Goal: Task Accomplishment & Management: Manage account settings

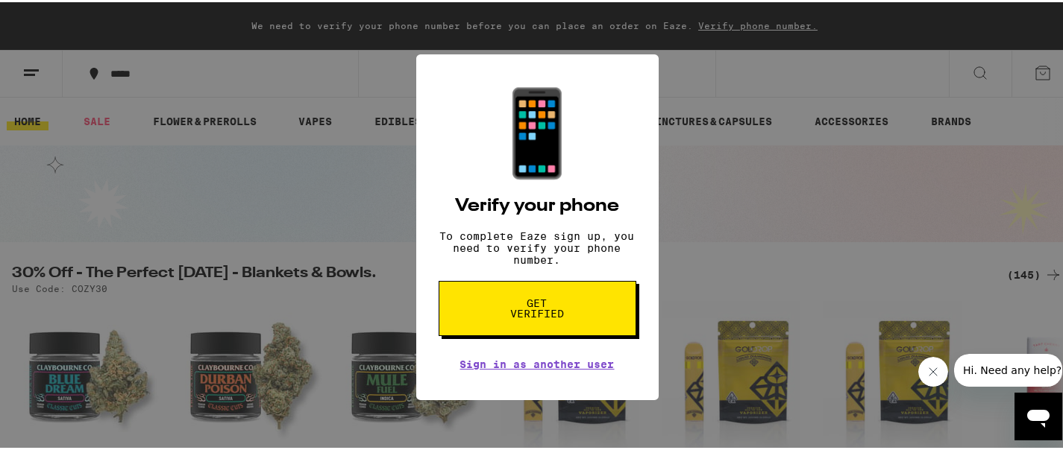
click at [556, 301] on button "Get verified" at bounding box center [537, 306] width 198 height 55
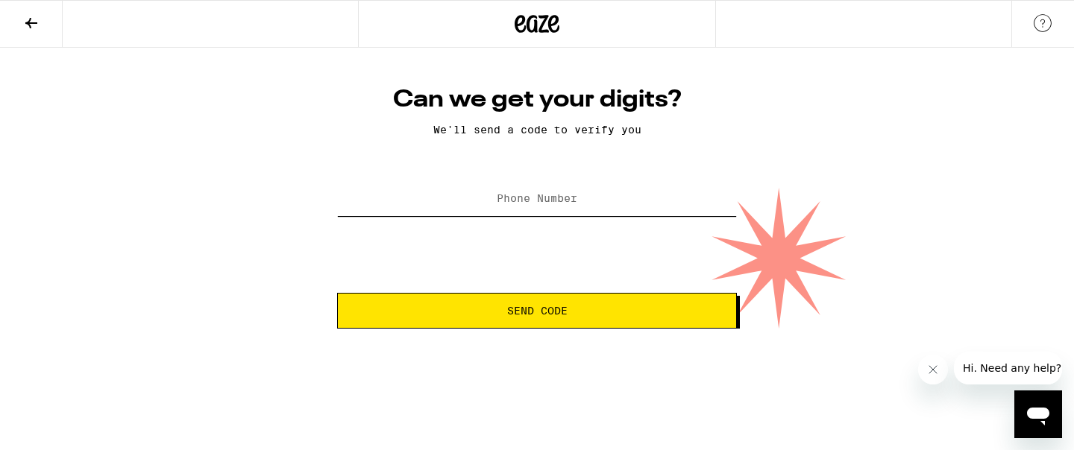
click at [532, 184] on input "Phone Number" at bounding box center [537, 200] width 400 height 34
type input "[PHONE_NUMBER]"
click at [500, 303] on button "Send Code" at bounding box center [537, 311] width 400 height 36
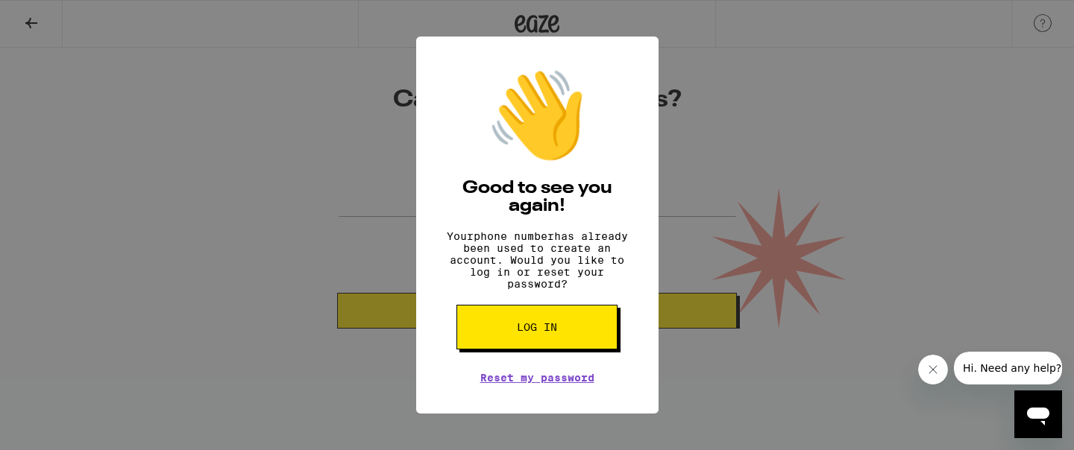
click at [506, 343] on button "Log in" at bounding box center [536, 327] width 161 height 45
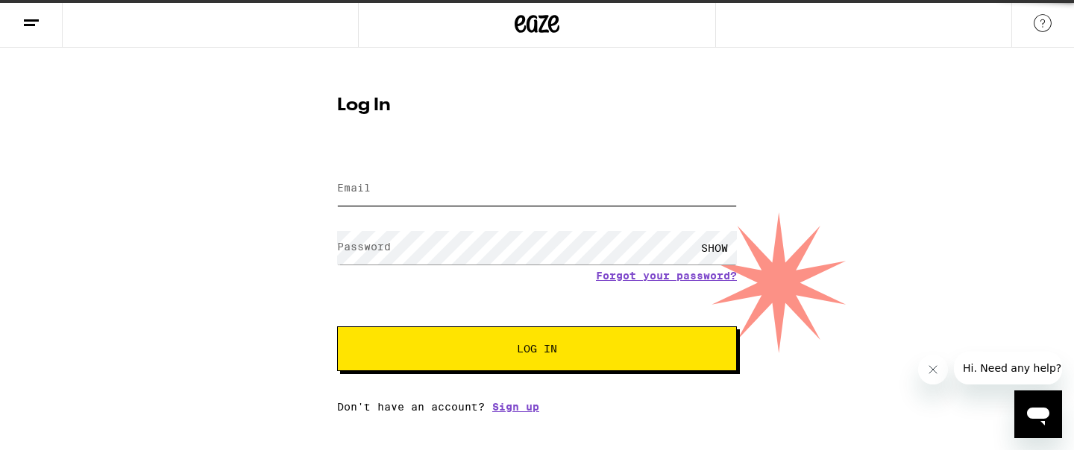
type input "[EMAIL_ADDRESS][DOMAIN_NAME]"
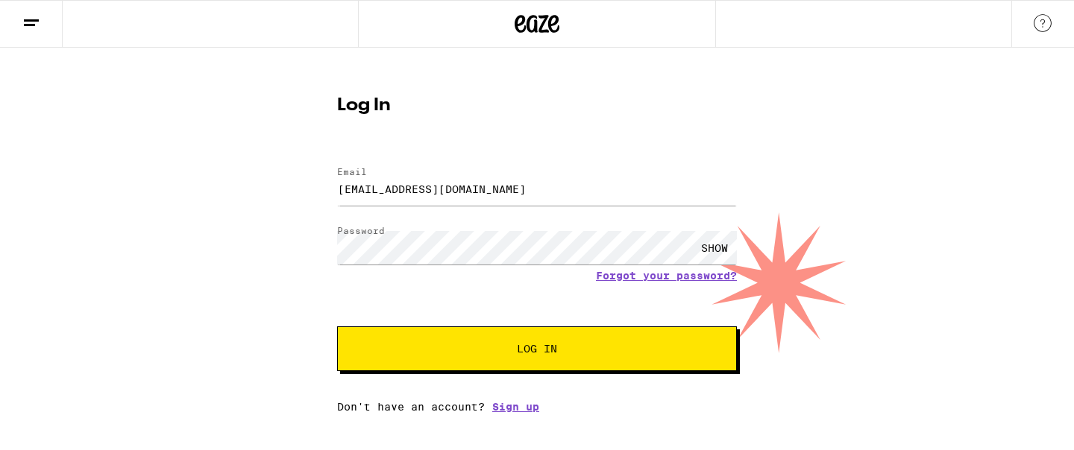
click at [506, 343] on button "Log In" at bounding box center [537, 349] width 400 height 45
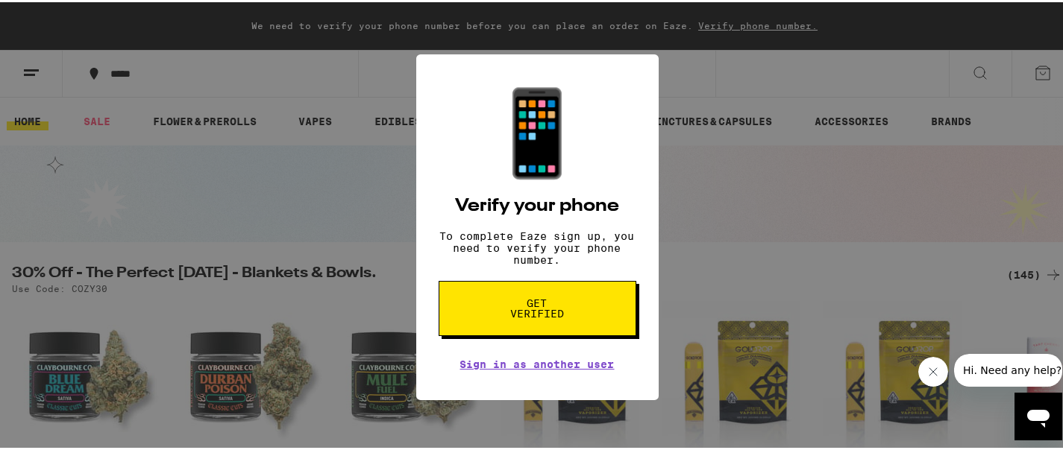
click at [526, 317] on span "Get verified" at bounding box center [537, 306] width 77 height 21
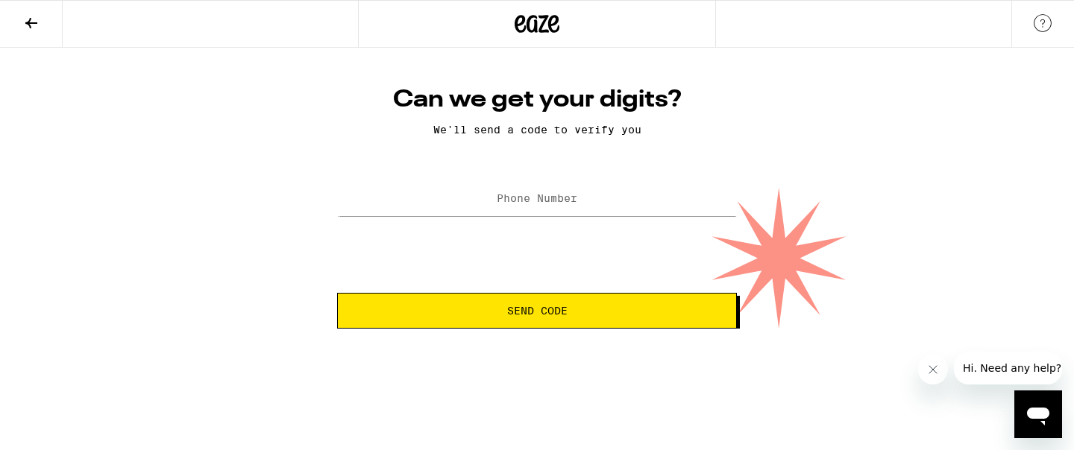
click at [544, 178] on div "Can we get your digits? We'll send a code to verify you Phone Number Send Code" at bounding box center [537, 207] width 430 height 244
click at [544, 187] on input "Phone Number" at bounding box center [537, 200] width 400 height 34
type input "[PHONE_NUMBER]"
click at [503, 297] on button "Send Code" at bounding box center [537, 311] width 400 height 36
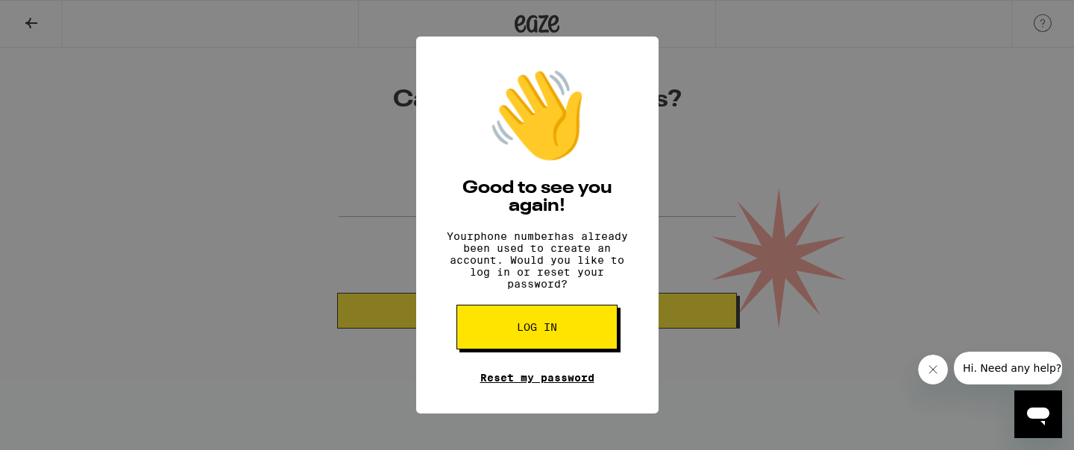
click at [520, 382] on link "Reset my password" at bounding box center [537, 378] width 114 height 12
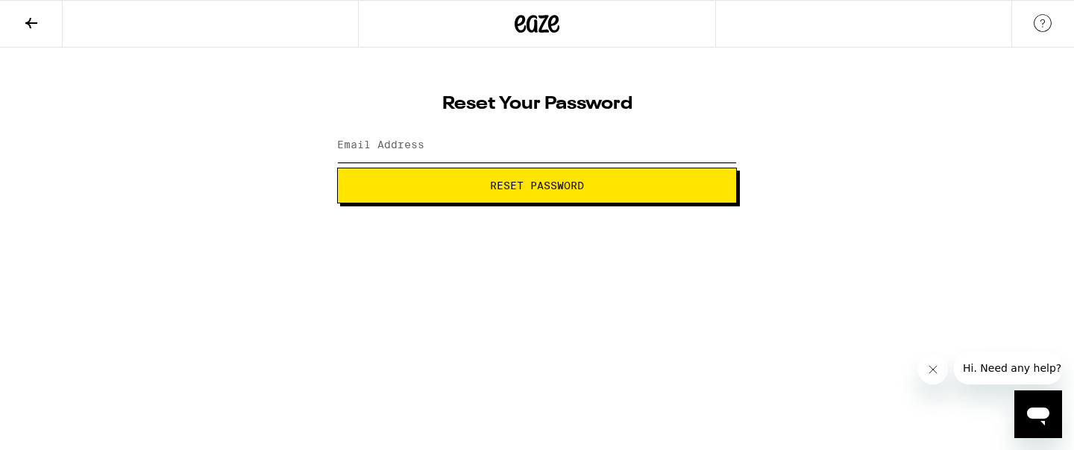
click at [489, 150] on input "Email Address" at bounding box center [537, 146] width 400 height 34
type input "[EMAIL_ADDRESS][DOMAIN_NAME]"
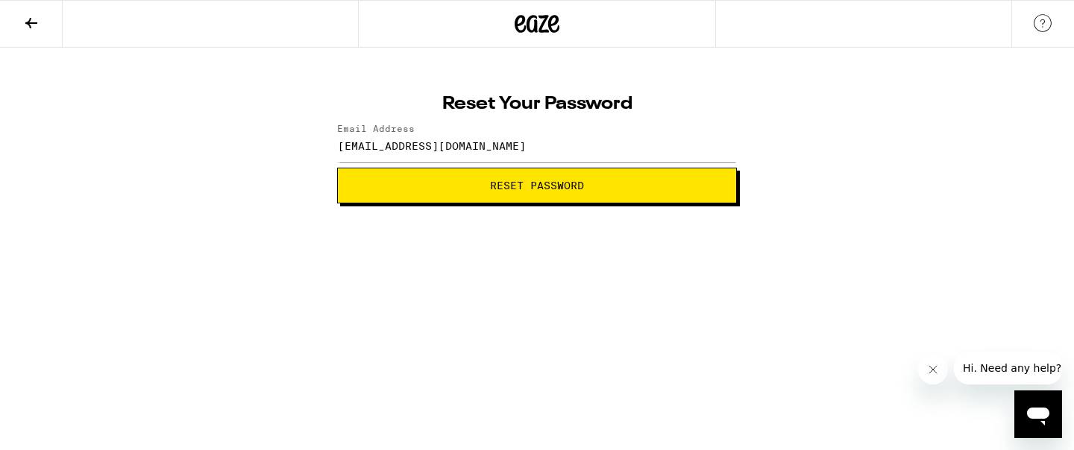
click at [495, 195] on button "Reset Password" at bounding box center [537, 186] width 400 height 36
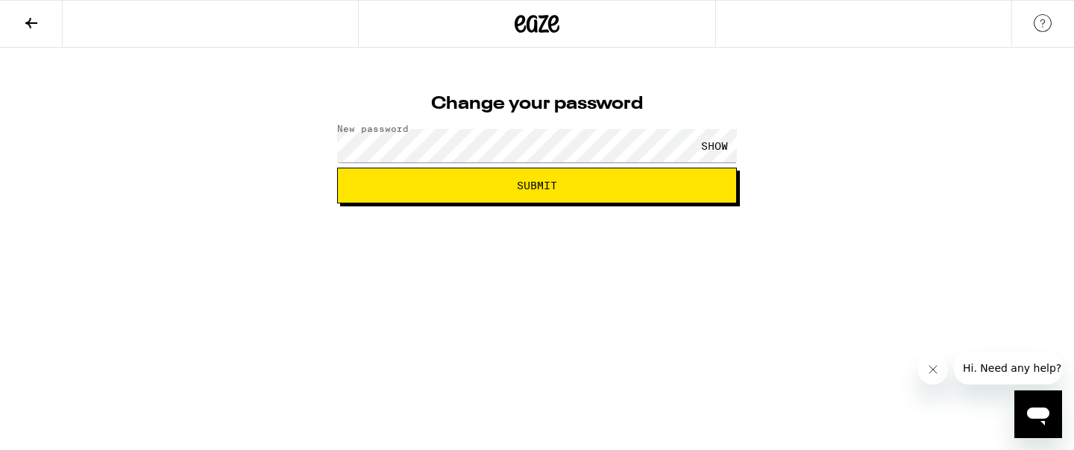
click at [713, 143] on div "SHOW" at bounding box center [714, 146] width 45 height 34
click at [674, 192] on button "Submit" at bounding box center [537, 186] width 400 height 36
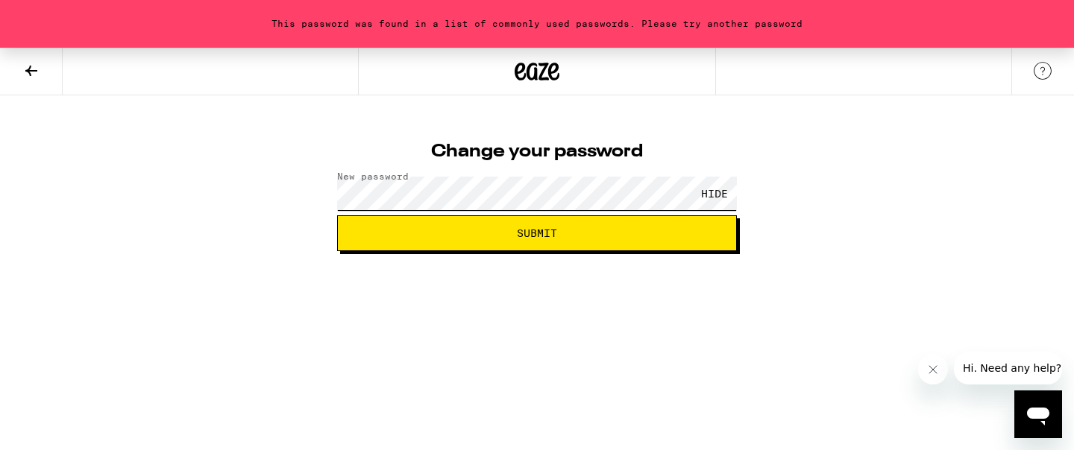
click at [337, 216] on button "Submit" at bounding box center [537, 234] width 400 height 36
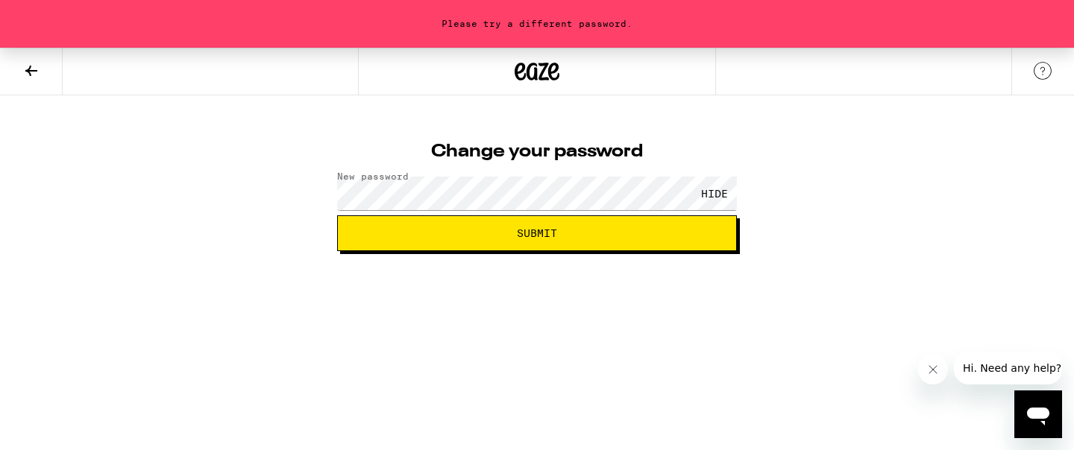
click at [729, 251] on html "Please try a different password. Change your password New password HIDE Submit" at bounding box center [537, 125] width 1074 height 251
click at [636, 236] on span "Submit" at bounding box center [537, 233] width 374 height 10
click at [636, 241] on button "Submit" at bounding box center [537, 234] width 400 height 36
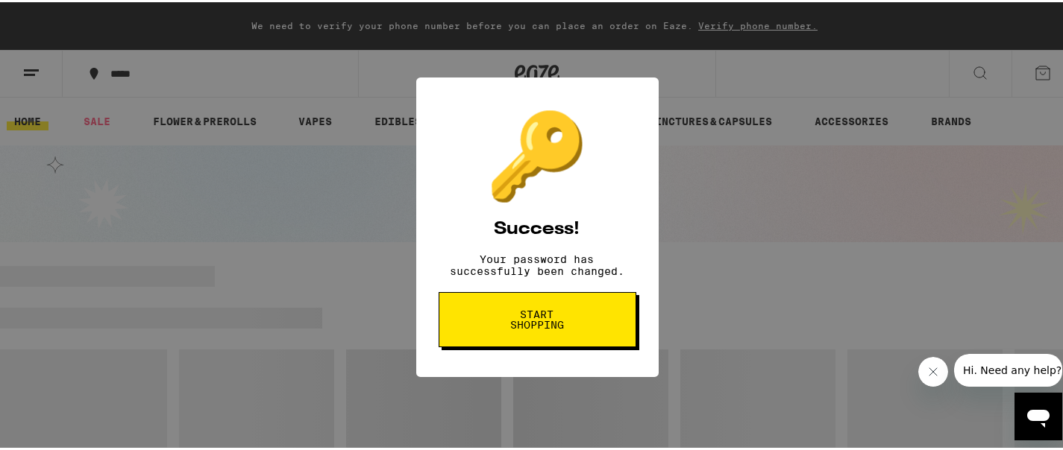
click at [561, 342] on button "Start shopping" at bounding box center [537, 317] width 198 height 55
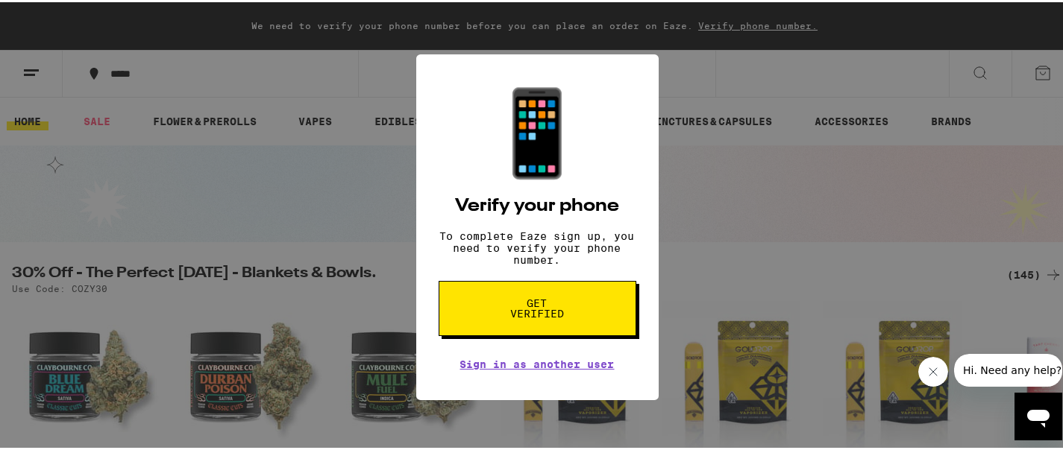
click at [555, 317] on span "Get verified" at bounding box center [537, 306] width 77 height 21
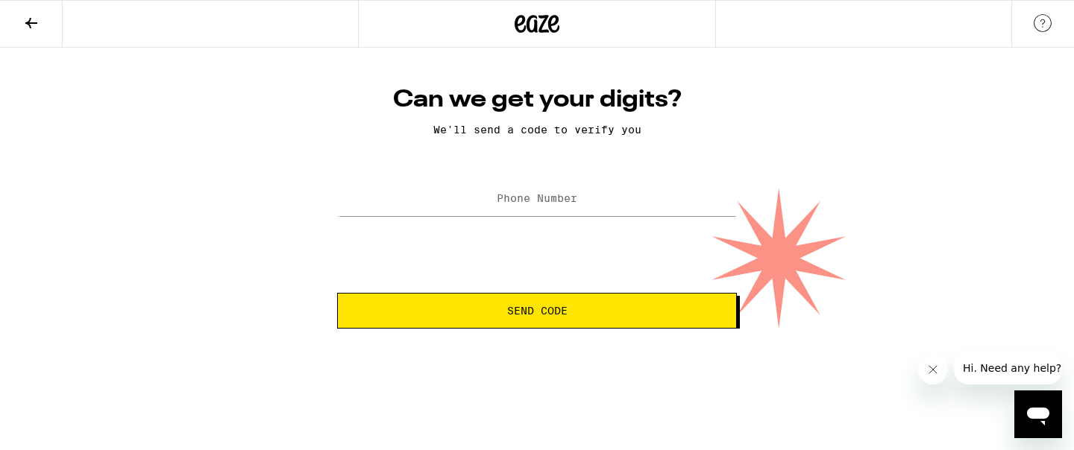
click at [544, 204] on label "Phone Number" at bounding box center [537, 198] width 81 height 12
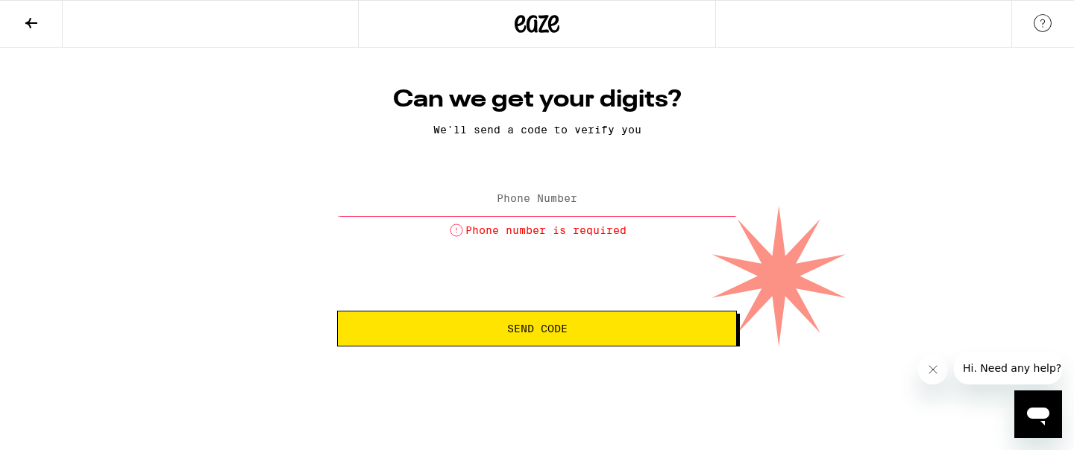
click at [541, 195] on label "Phone Number" at bounding box center [537, 198] width 81 height 12
click at [539, 202] on label "Phone Number" at bounding box center [537, 198] width 81 height 12
click at [498, 195] on label "Phone Number" at bounding box center [537, 198] width 81 height 12
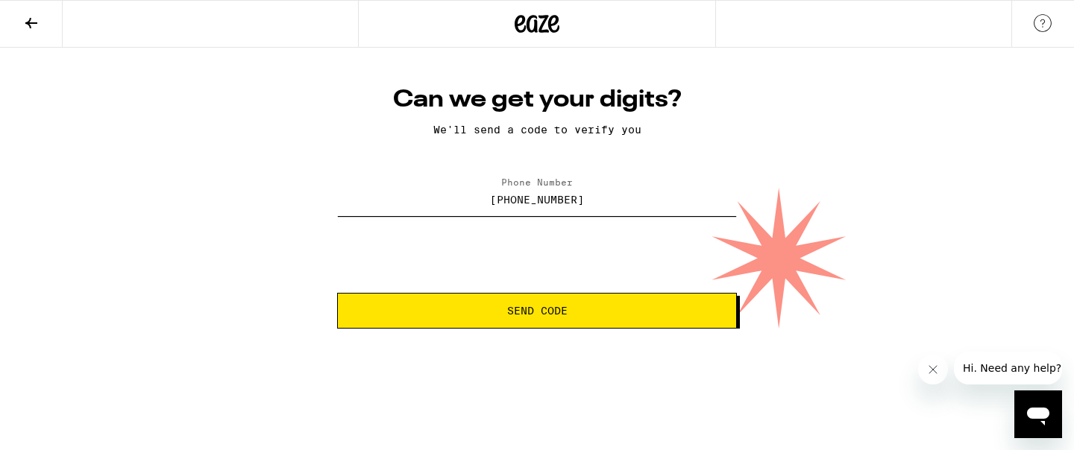
type input "[PHONE_NUMBER]"
click at [507, 301] on button "Send Code" at bounding box center [537, 311] width 400 height 36
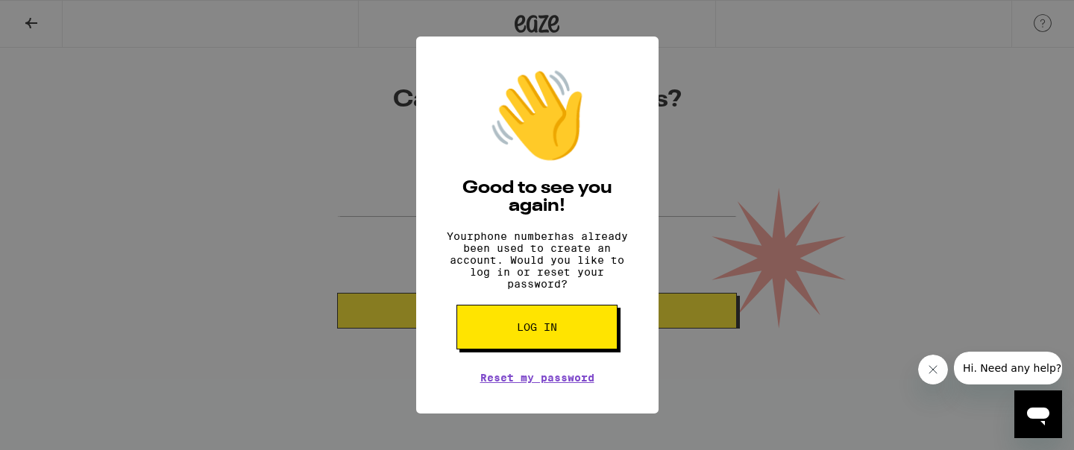
click at [540, 333] on span "Log in" at bounding box center [537, 327] width 40 height 10
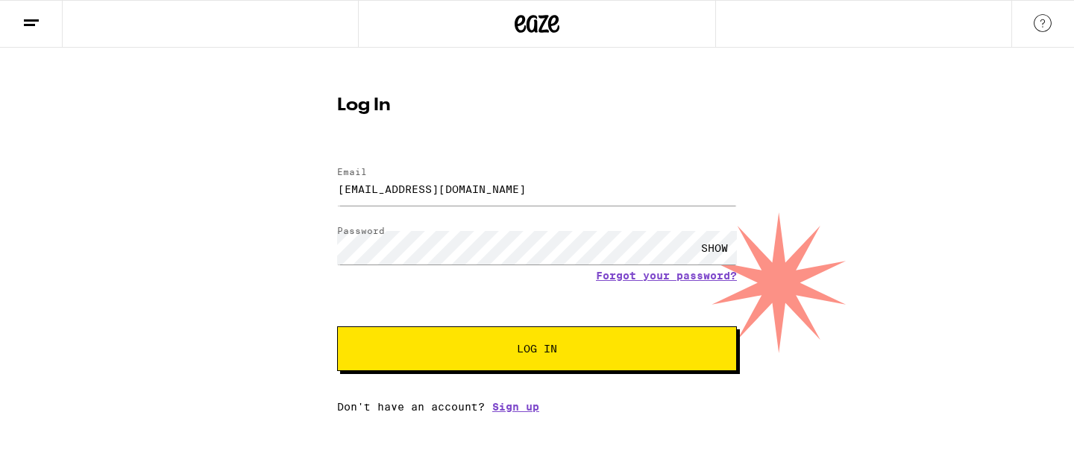
click at [537, 344] on span "Log In" at bounding box center [537, 349] width 40 height 10
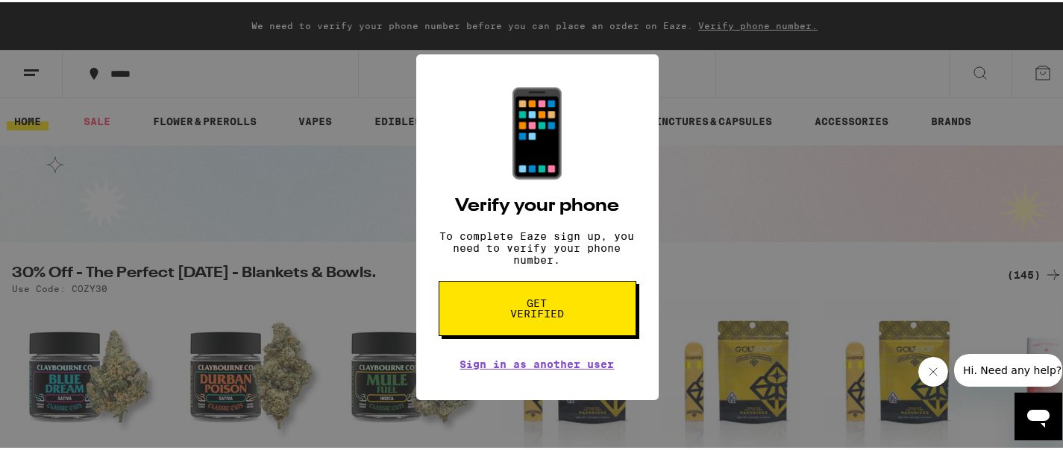
click at [735, 236] on div "📱 Verify your phone To complete Eaze sign up, you need to verify your phone num…" at bounding box center [537, 225] width 1074 height 450
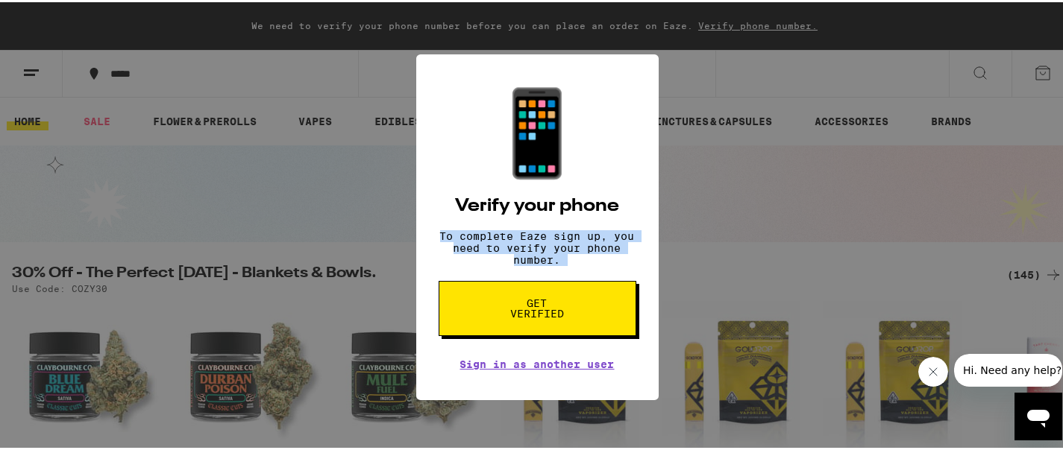
click at [735, 236] on div "📱 Verify your phone To complete Eaze sign up, you need to verify your phone num…" at bounding box center [537, 225] width 1074 height 450
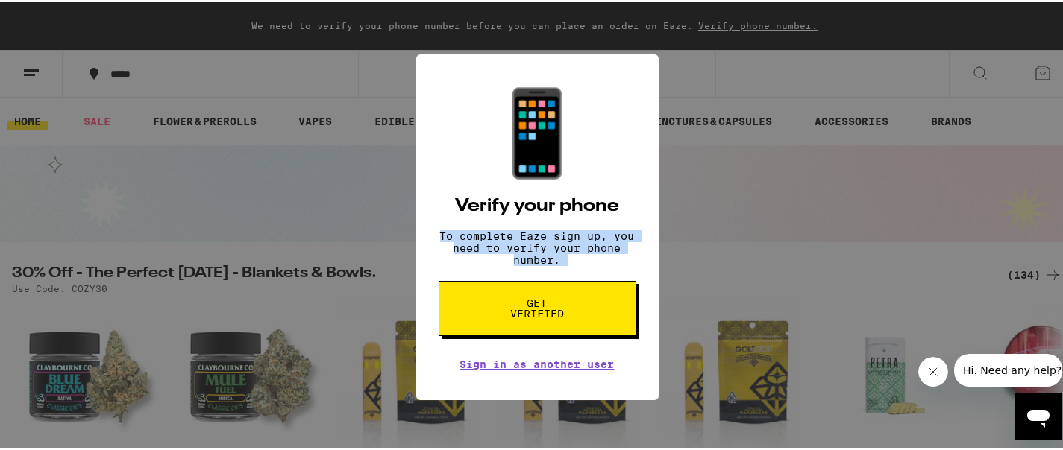
click at [735, 236] on div "📱 Verify your phone To complete Eaze sign up, you need to verify your phone num…" at bounding box center [537, 225] width 1074 height 450
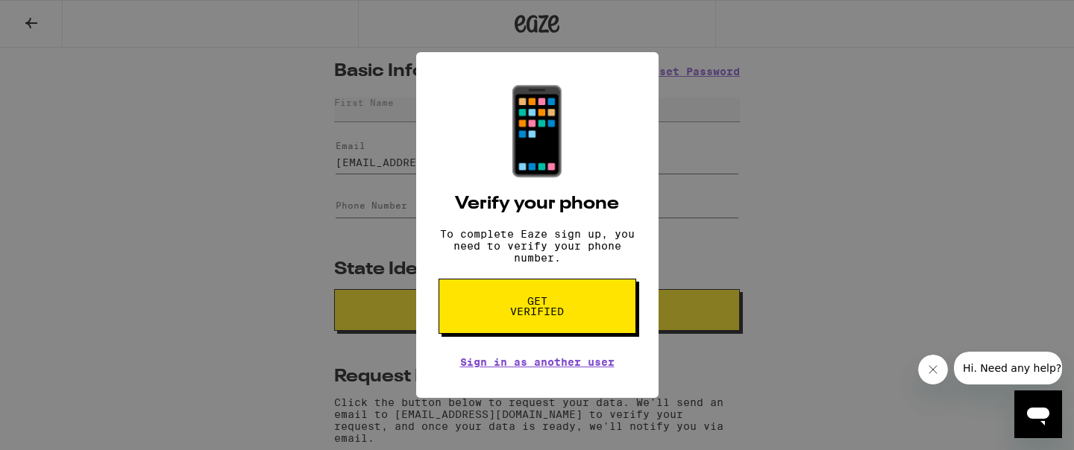
click at [852, 312] on div "📱 Verify your phone To complete Eaze sign up, you need to verify your phone num…" at bounding box center [537, 225] width 1074 height 450
click at [849, 312] on div "📱 Verify your phone To complete Eaze sign up, you need to verify your phone num…" at bounding box center [537, 225] width 1074 height 450
click at [586, 365] on link "Sign in as another user" at bounding box center [537, 362] width 154 height 12
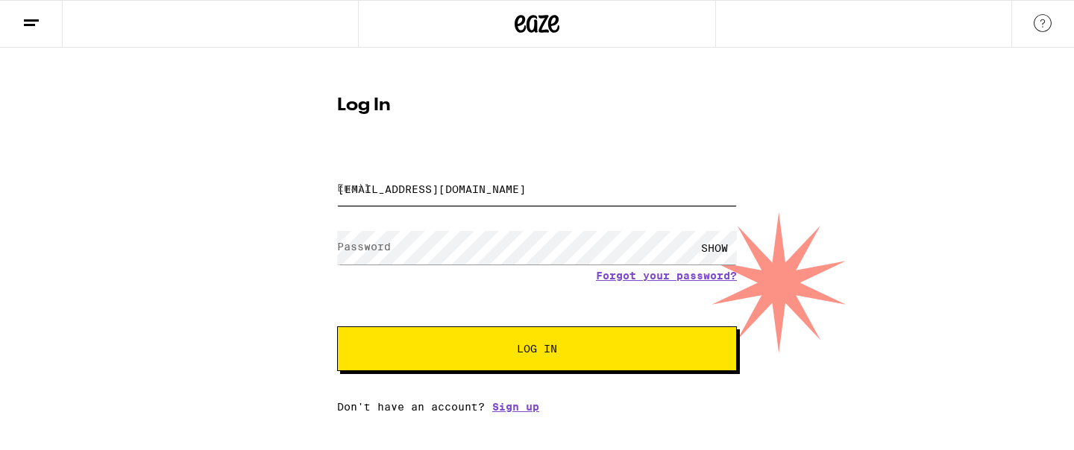
click at [528, 175] on input "[EMAIL_ADDRESS][DOMAIN_NAME]" at bounding box center [537, 189] width 400 height 34
click at [516, 195] on input "[EMAIL_ADDRESS][DOMAIN_NAME]" at bounding box center [537, 189] width 400 height 34
type input "kendroryann@gmail.com"
click at [498, 341] on button "Log In" at bounding box center [537, 349] width 400 height 45
